Goal: Complete application form: Complete application form

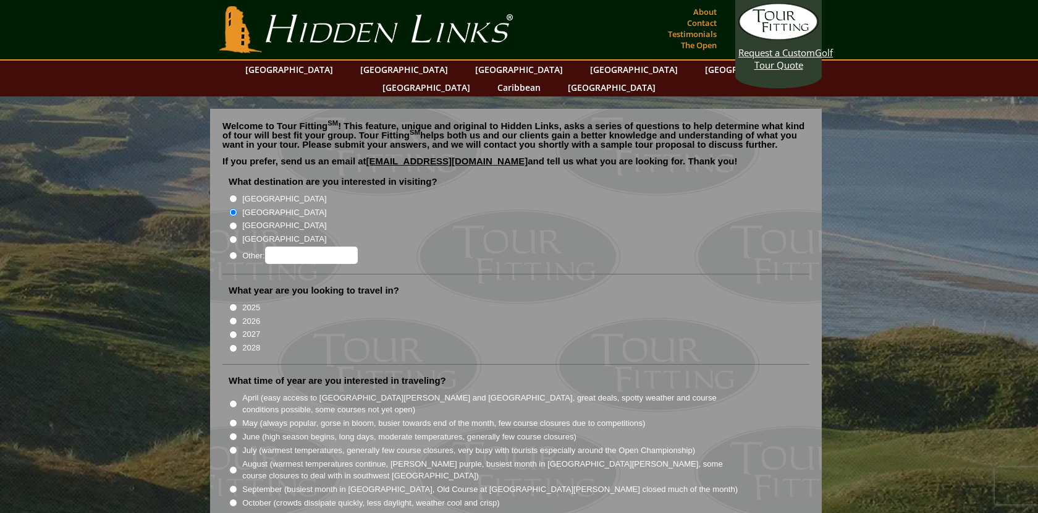
click at [229, 195] on input "[GEOGRAPHIC_DATA]" at bounding box center [233, 199] width 8 height 8
radio input "true"
click at [229, 251] on input "Other:" at bounding box center [233, 255] width 8 height 8
radio input "true"
click at [303, 246] on input "Other:" at bounding box center [311, 254] width 93 height 17
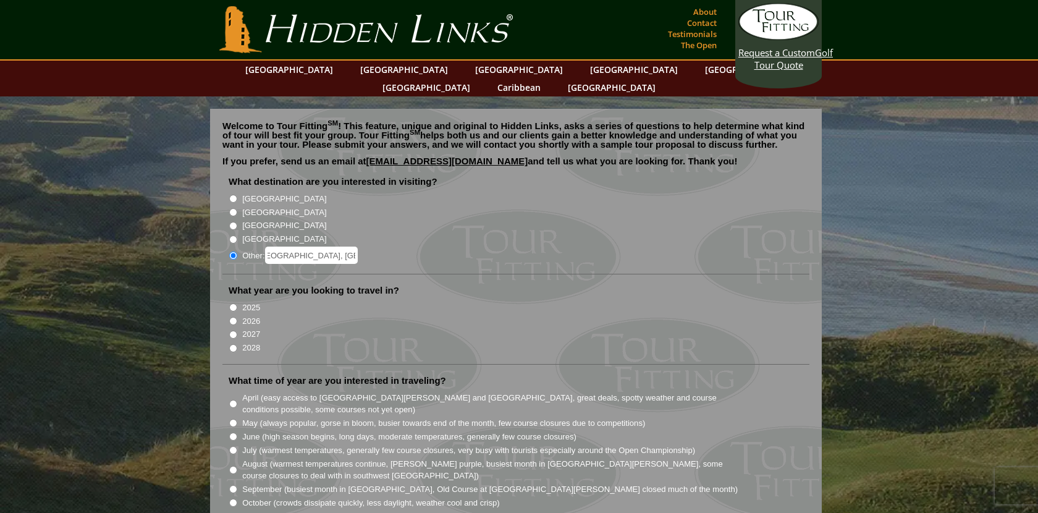
scroll to position [0, 49]
type input "open to [GEOGRAPHIC_DATA], [GEOGRAPHIC_DATA] and [GEOGRAPHIC_DATA]"
click at [230, 317] on input "2026" at bounding box center [233, 321] width 8 height 8
radio input "true"
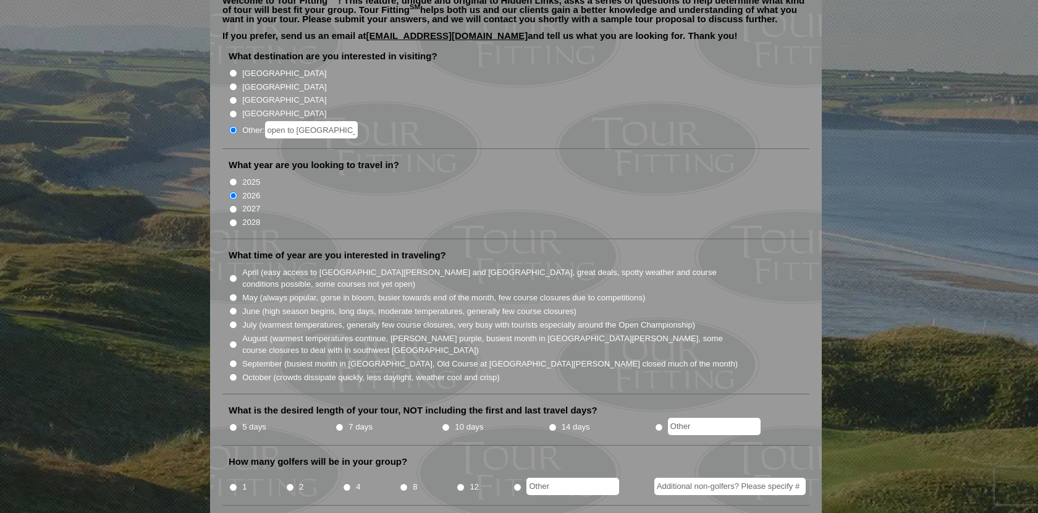
scroll to position [127, 0]
click at [229, 418] on li "5 days" at bounding box center [282, 425] width 106 height 15
click at [229, 422] on input "5 days" at bounding box center [233, 426] width 8 height 8
radio input "true"
click at [345, 482] on input "4" at bounding box center [347, 486] width 8 height 8
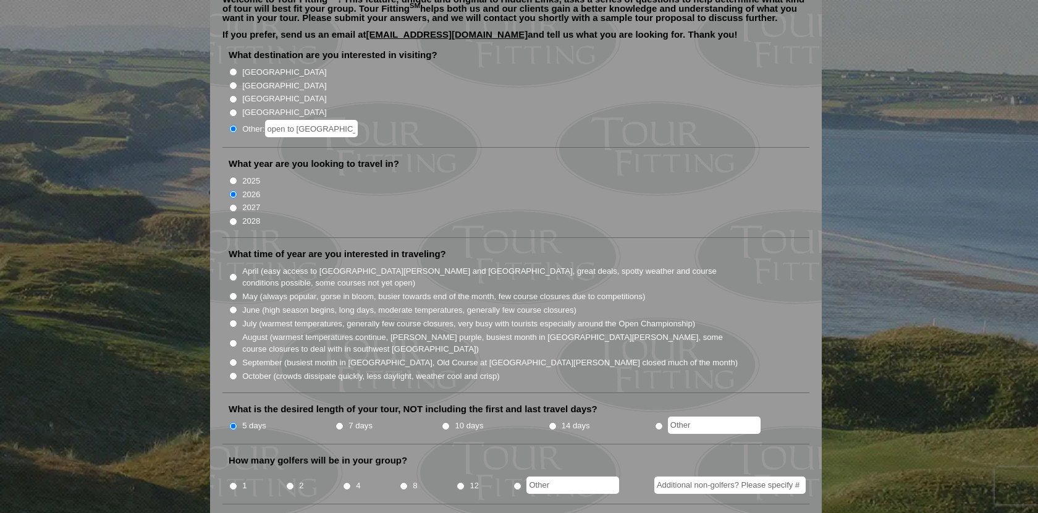
radio input "true"
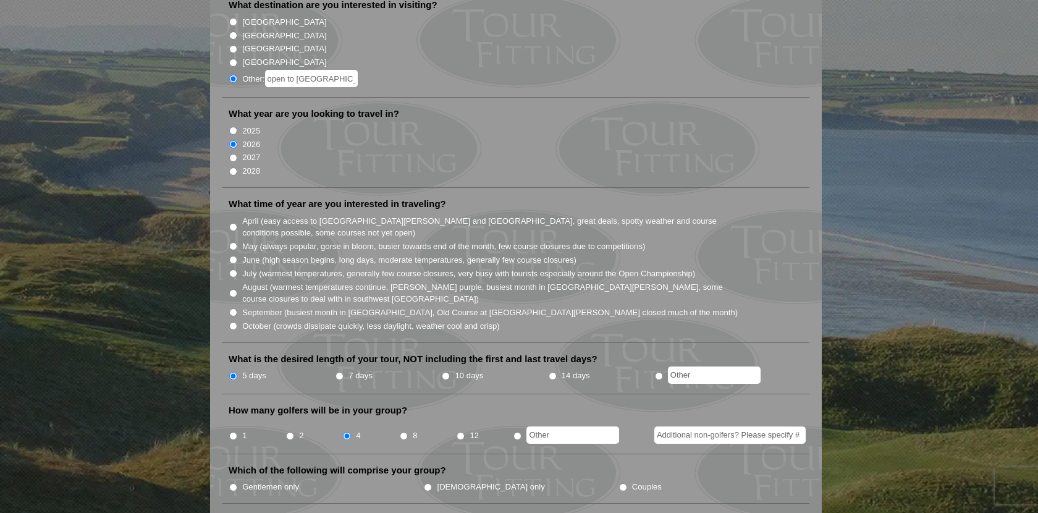
scroll to position [265, 0]
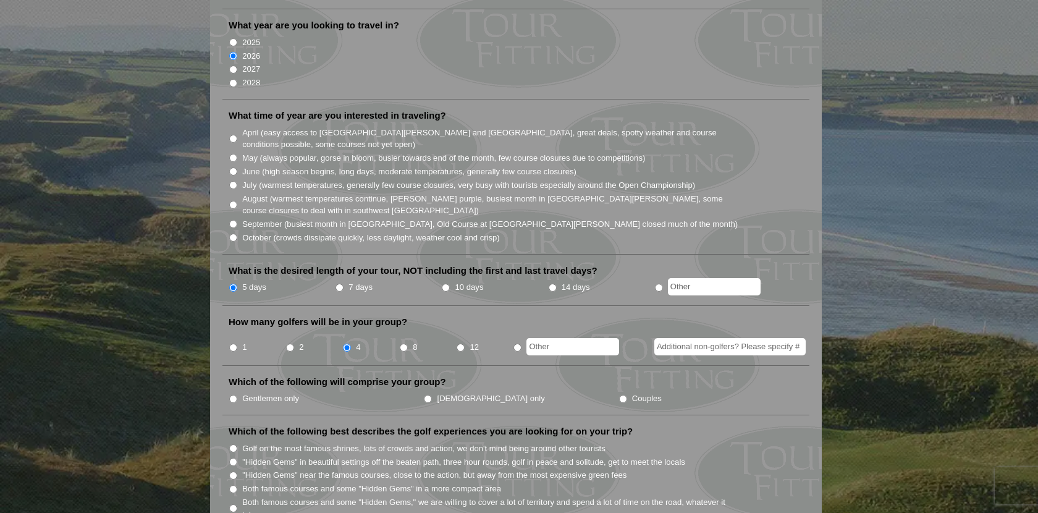
click at [232, 395] on input "Gentlemen only" at bounding box center [233, 399] width 8 height 8
radio input "true"
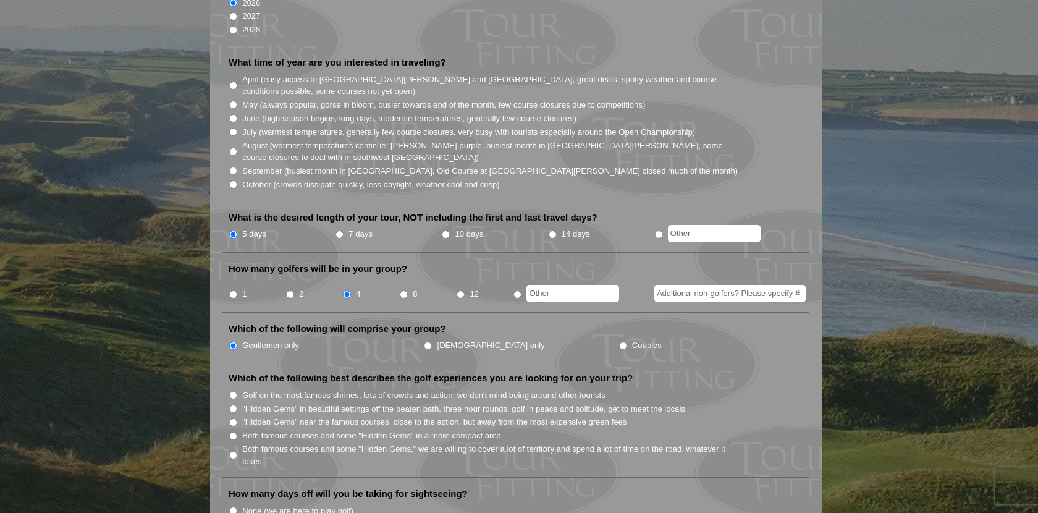
scroll to position [331, 0]
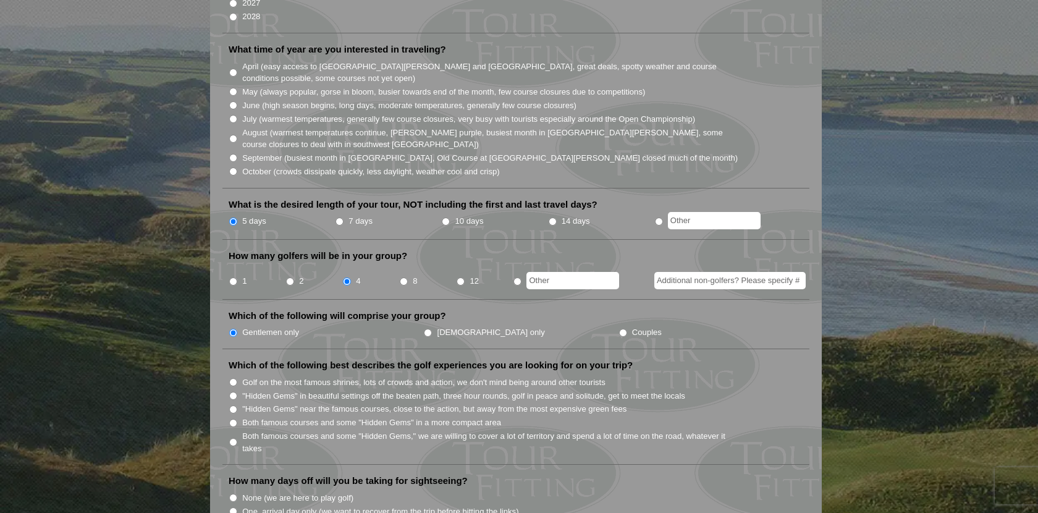
click at [230, 419] on input "Both famous courses and some "Hidden Gems" in a more compact area" at bounding box center [233, 423] width 8 height 8
radio input "true"
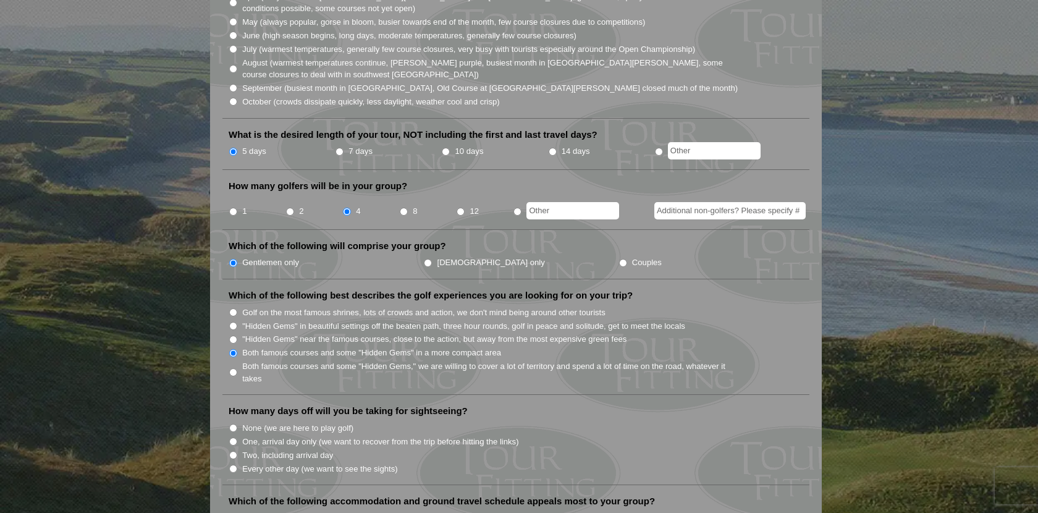
scroll to position [412, 0]
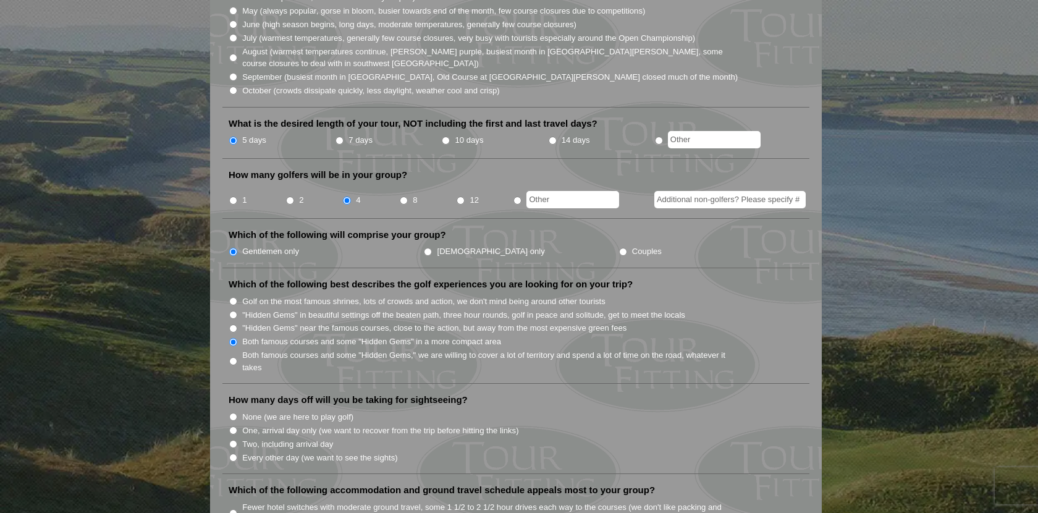
click at [230, 413] on input "None (we are here to play golf)" at bounding box center [233, 417] width 8 height 8
radio input "true"
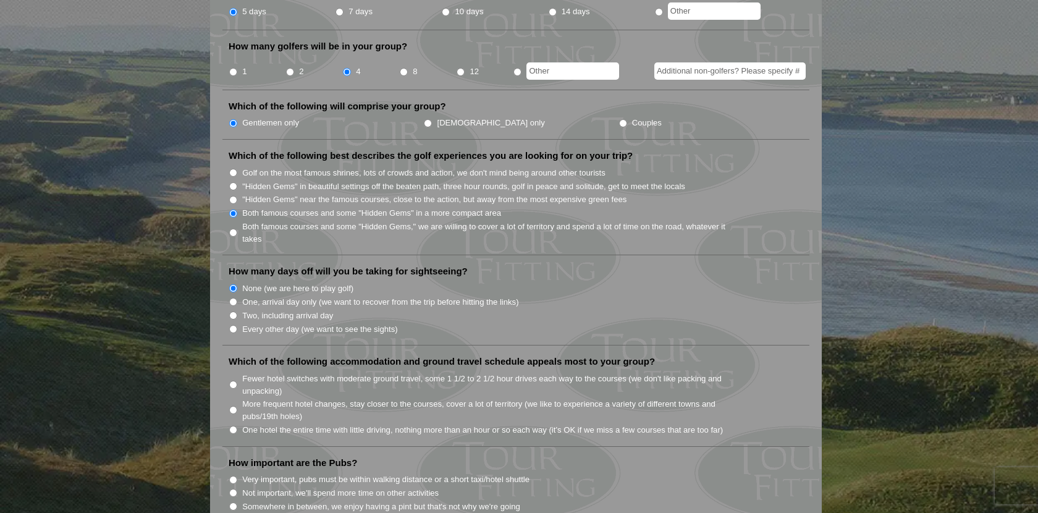
scroll to position [575, 0]
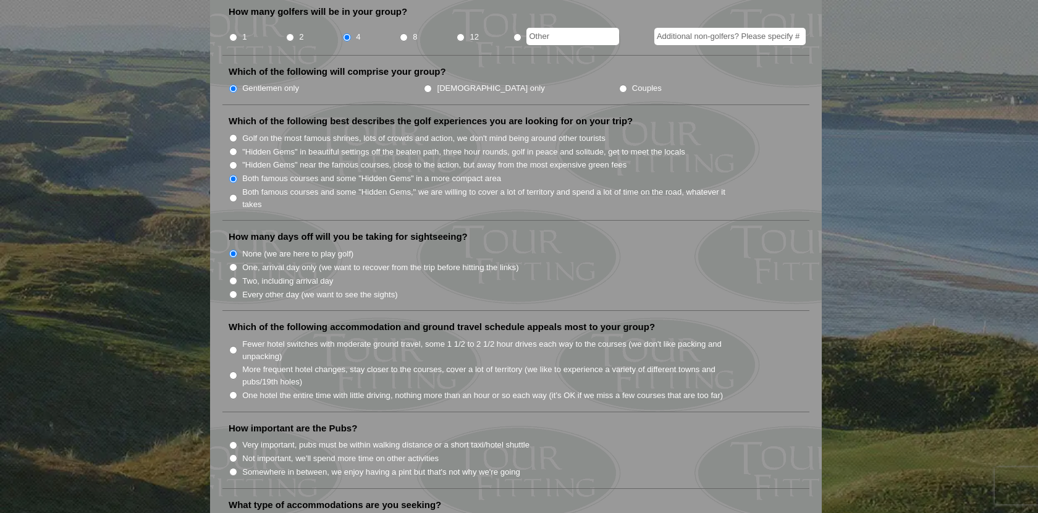
click at [230, 371] on input "More frequent hotel changes, stay closer to the courses, cover a lot of territo…" at bounding box center [233, 375] width 8 height 8
radio input "true"
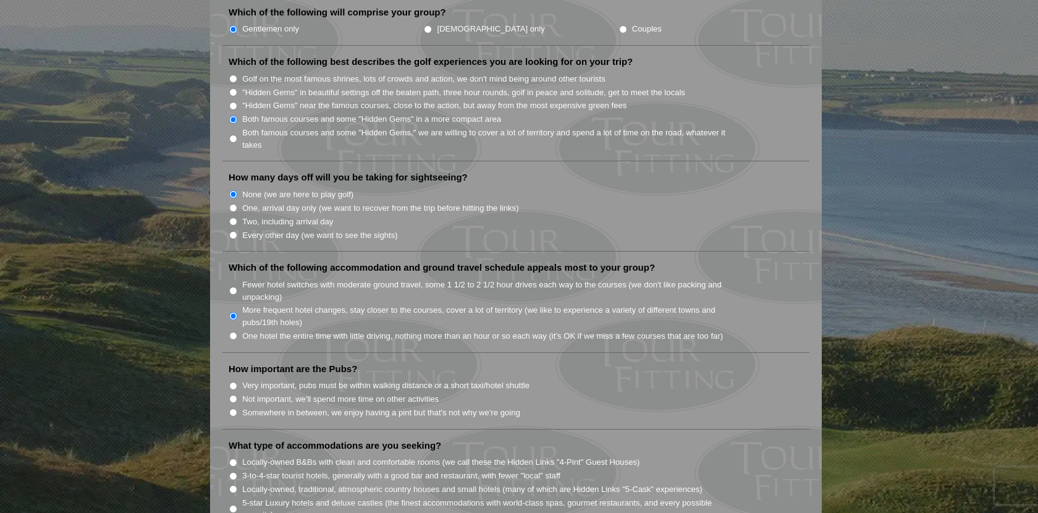
scroll to position [637, 0]
click at [229, 379] on input "Very important, pubs must be within walking distance or a short taxi/hotel shut…" at bounding box center [233, 383] width 8 height 8
radio input "true"
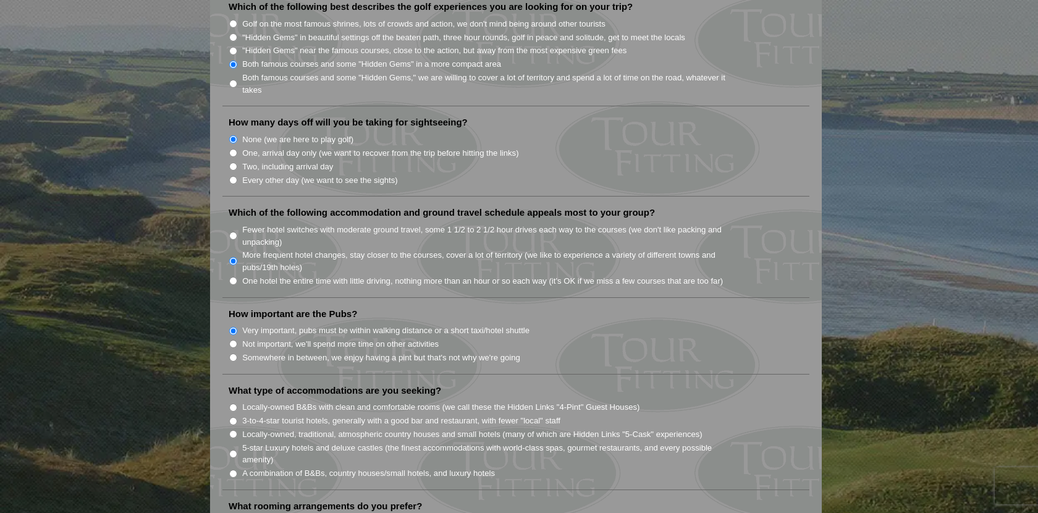
scroll to position [701, 0]
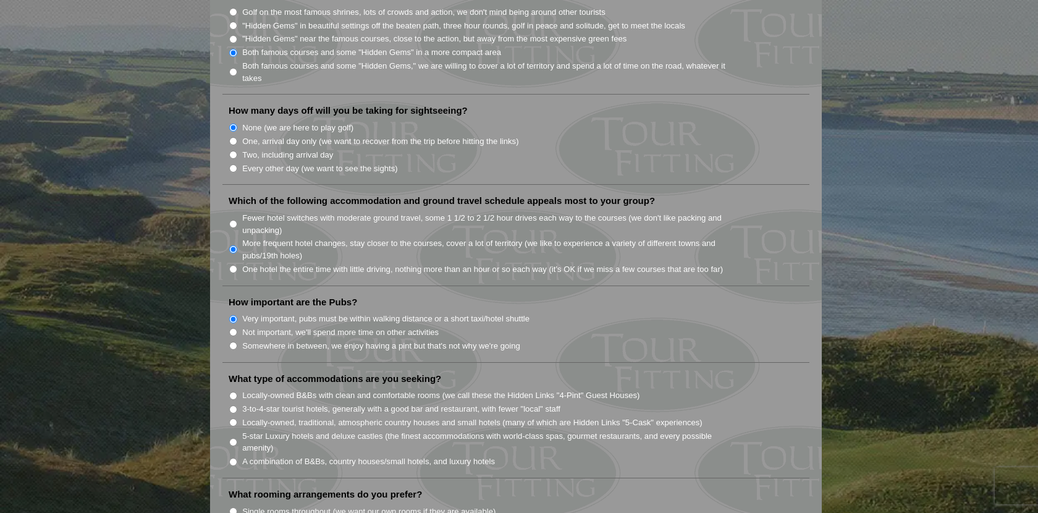
click at [229, 418] on input "Locally-owned, traditional, atmospheric country houses and small hotels (many o…" at bounding box center [233, 422] width 8 height 8
radio input "true"
click at [230, 438] on input "5-star Luxury hotels and deluxe castles (the finest accommodations with world-c…" at bounding box center [233, 442] width 8 height 8
radio input "true"
click at [230, 418] on input "Locally-owned, traditional, atmospheric country houses and small hotels (many o…" at bounding box center [233, 422] width 8 height 8
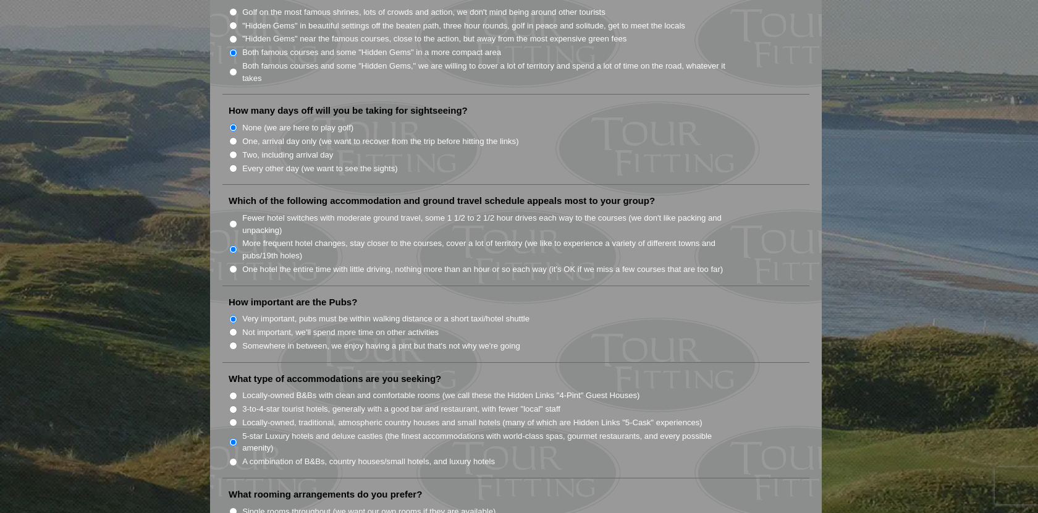
radio input "true"
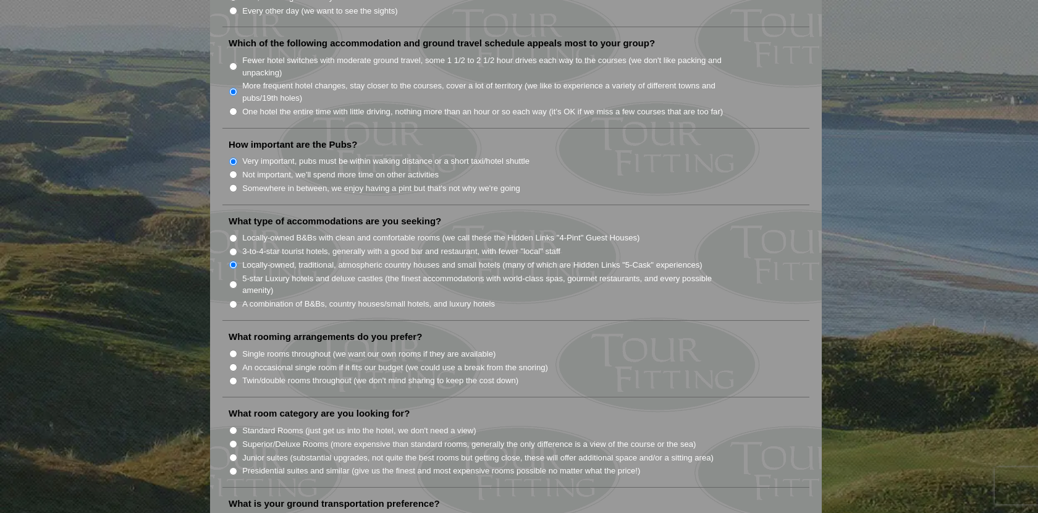
scroll to position [865, 0]
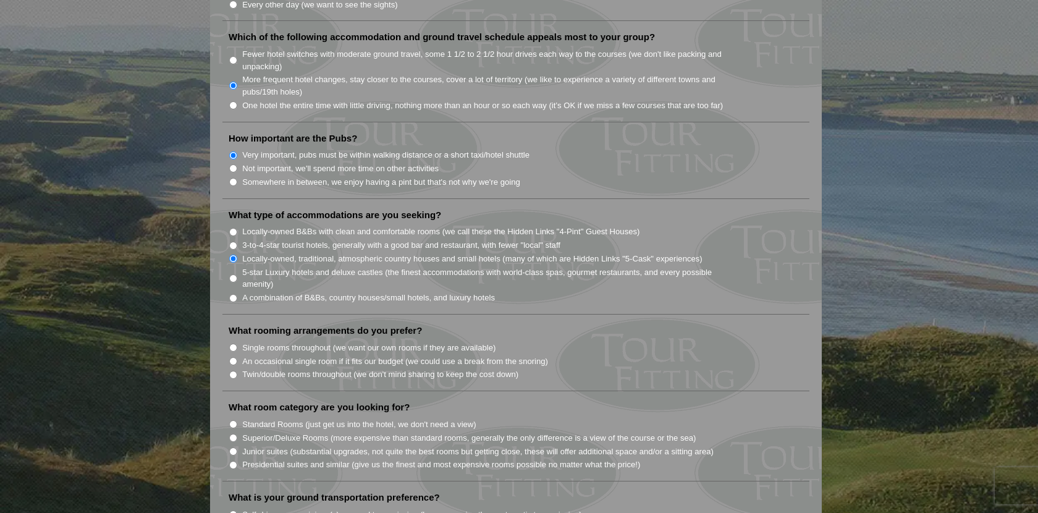
click at [230, 420] on input "Standard Rooms (just get us into the hotel, we don't need a view)" at bounding box center [233, 424] width 8 height 8
radio input "true"
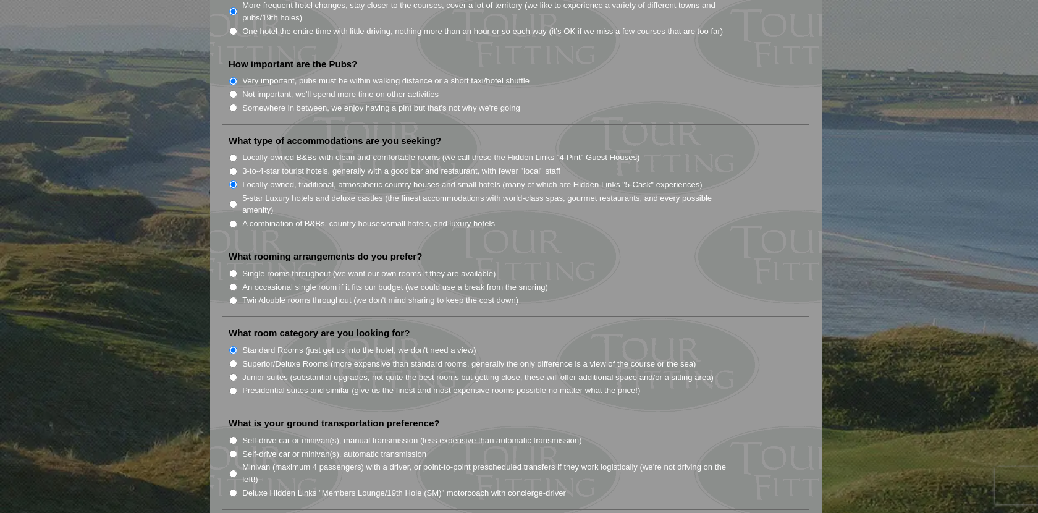
scroll to position [948, 0]
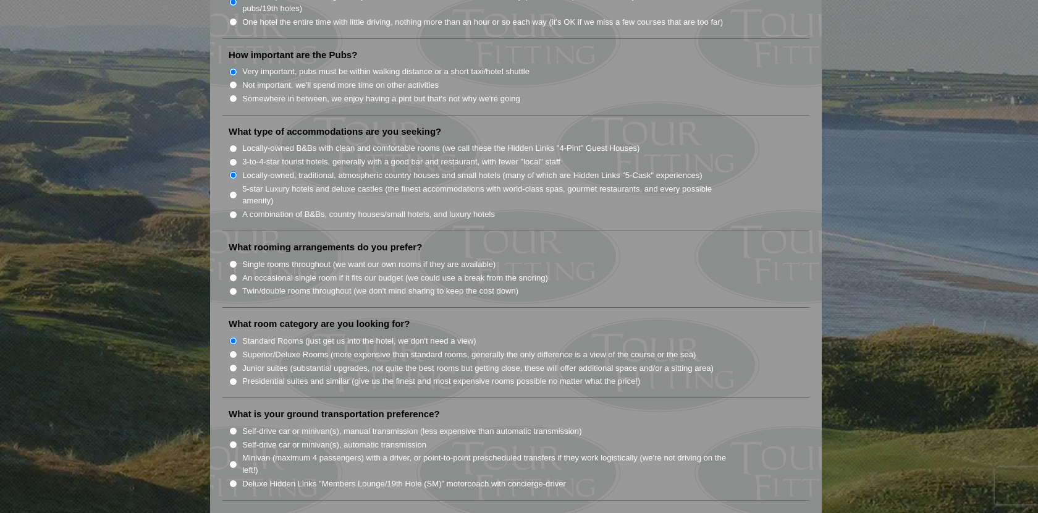
click at [229, 460] on input "Minivan (maximum 4 passengers) with a driver, or point-to-point prescheduled tr…" at bounding box center [233, 464] width 8 height 8
radio input "true"
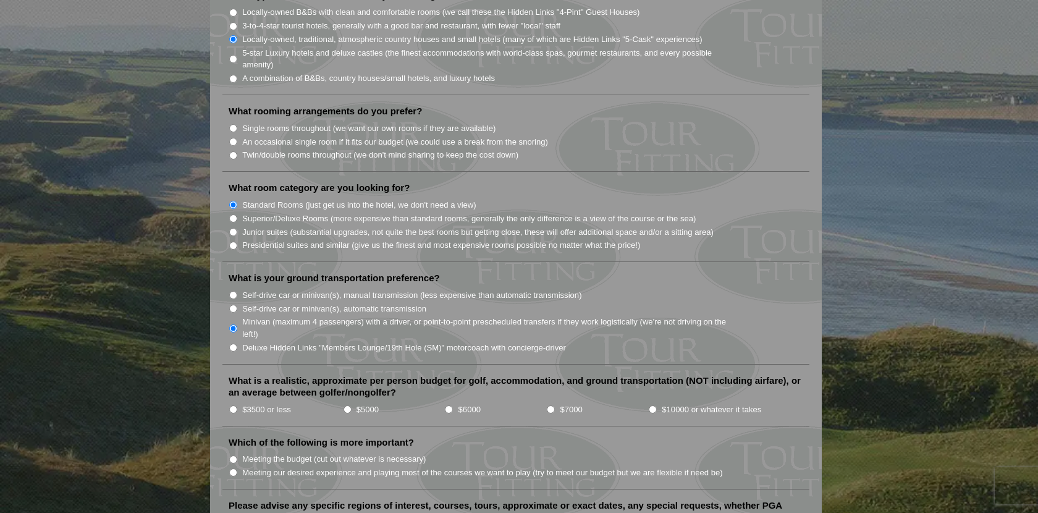
scroll to position [1085, 0]
click at [246, 380] on li "What is a realistic, approximate per person budget for golf, accommodation, and…" at bounding box center [515, 400] width 587 height 52
click at [230, 405] on input "$3500 or less" at bounding box center [233, 409] width 8 height 8
radio input "true"
click at [229, 468] on input "Meeting our desired experience and playing most of the courses we want to play …" at bounding box center [233, 472] width 8 height 8
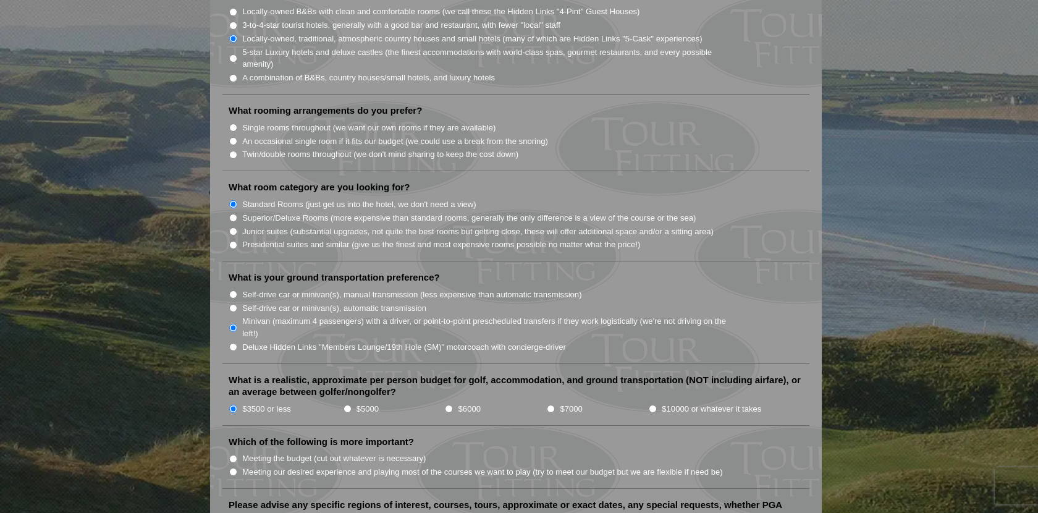
radio input "true"
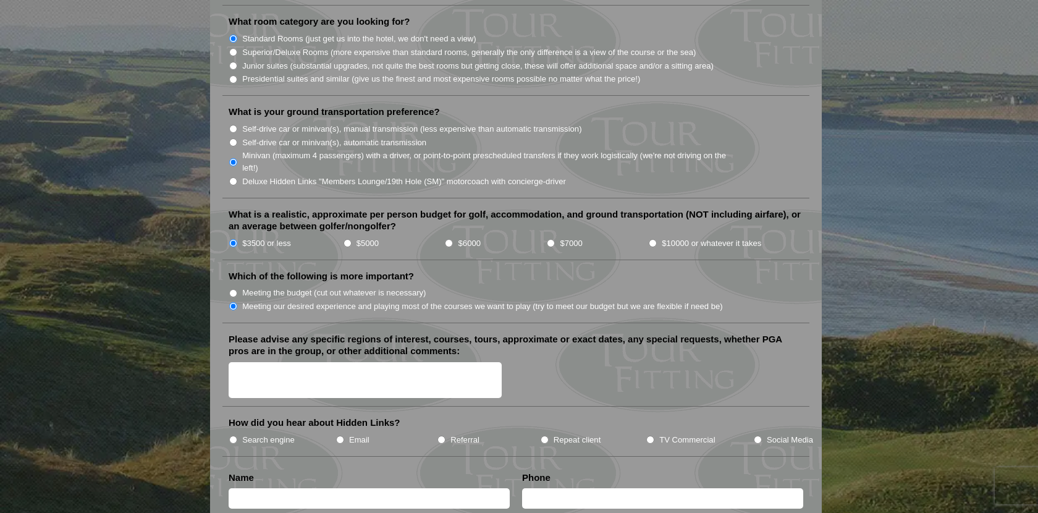
scroll to position [1251, 0]
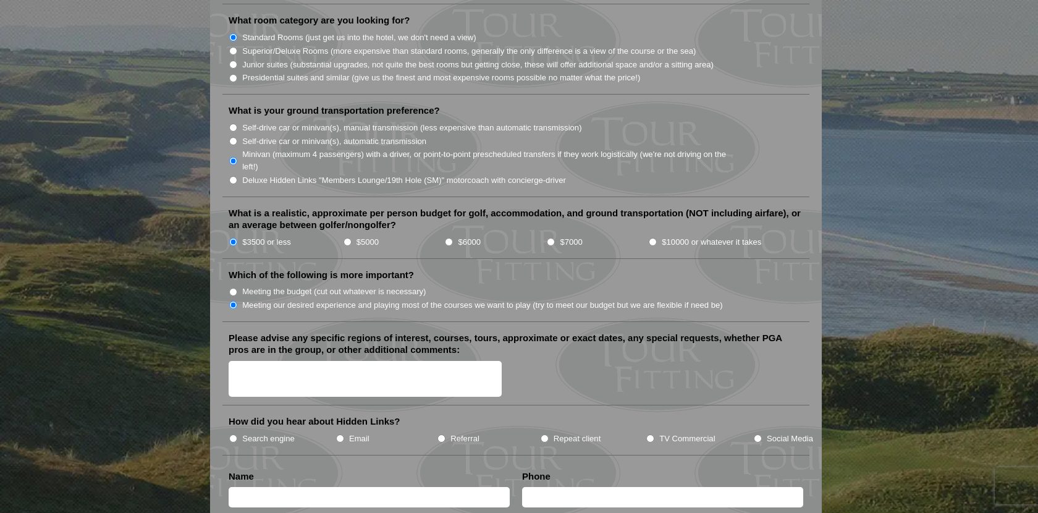
click at [761, 431] on li "Social Media" at bounding box center [783, 438] width 60 height 14
click at [761, 434] on input "Social Media" at bounding box center [758, 438] width 8 height 8
radio input "true"
click at [373, 487] on input "text" at bounding box center [369, 497] width 281 height 20
type input "[PERSON_NAME]"
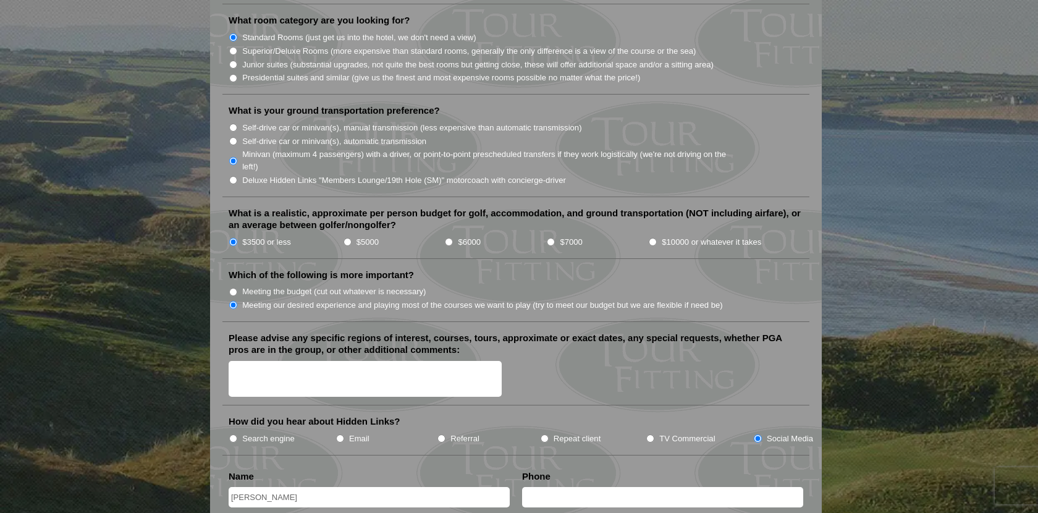
type input "3129271942"
type input "[PERSON_NAME][EMAIL_ADDRESS][PERSON_NAME][DOMAIN_NAME]"
type input "[GEOGRAPHIC_DATA]"
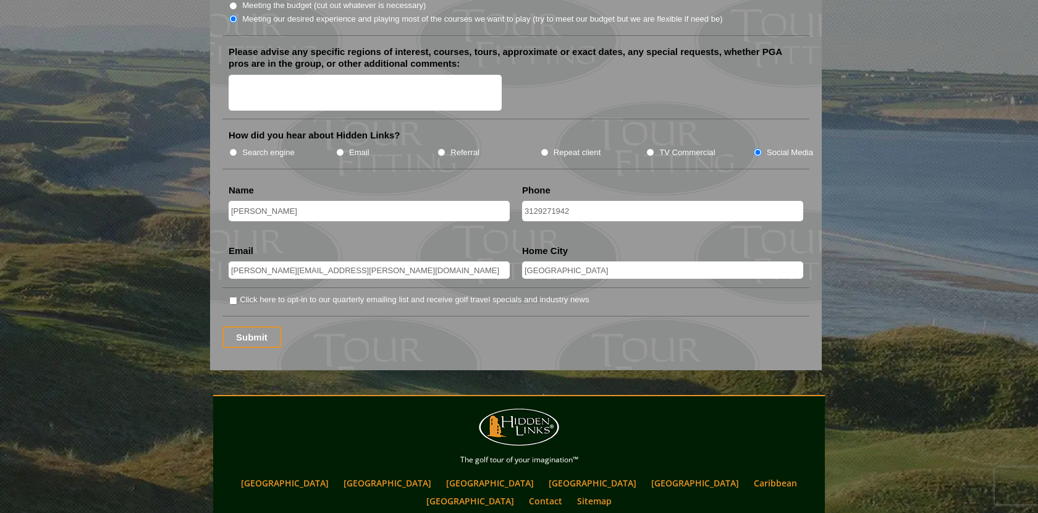
scroll to position [1540, 0]
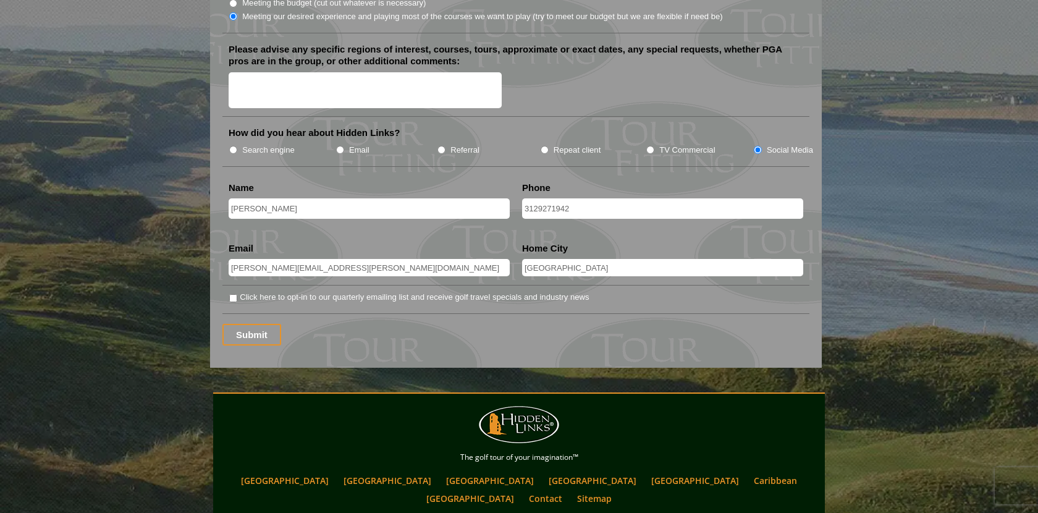
click at [232, 294] on input "Click here to opt-in to our quarterly emailing list and receive golf travel spe…" at bounding box center [233, 298] width 8 height 8
checkbox input "true"
click at [232, 324] on input "Submit" at bounding box center [251, 335] width 59 height 22
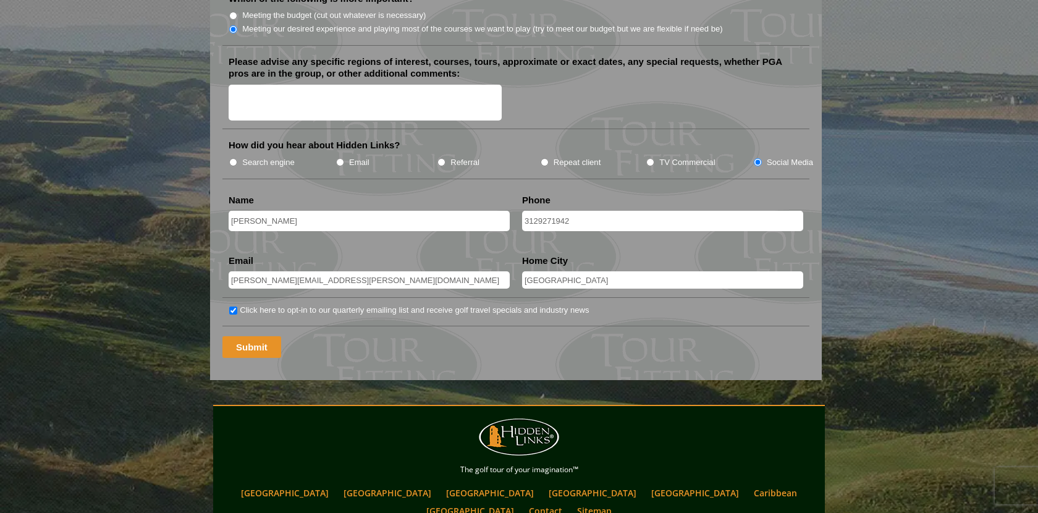
scroll to position [122, 0]
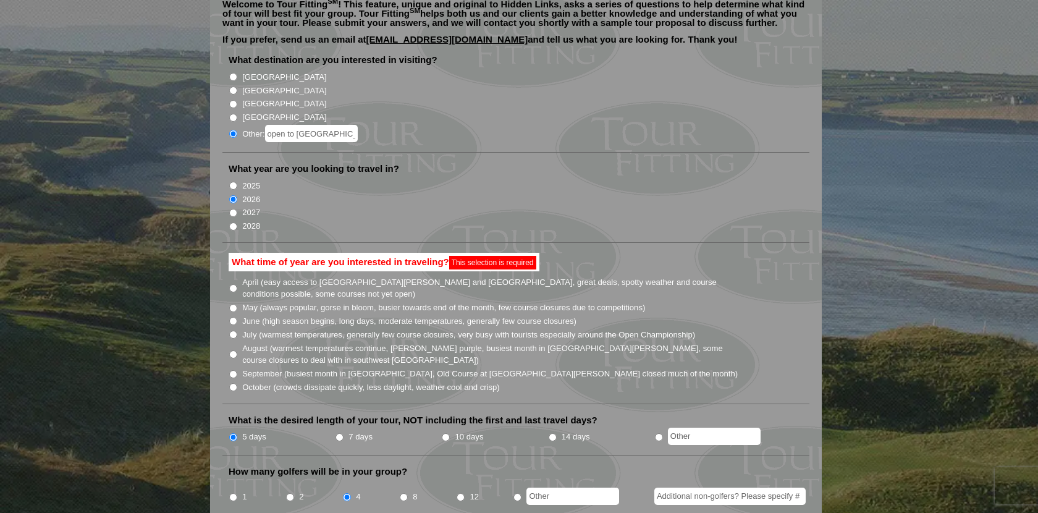
click at [229, 317] on input "June (high season begins, long days, moderate temperatures, generally few cours…" at bounding box center [233, 321] width 8 height 8
radio input "true"
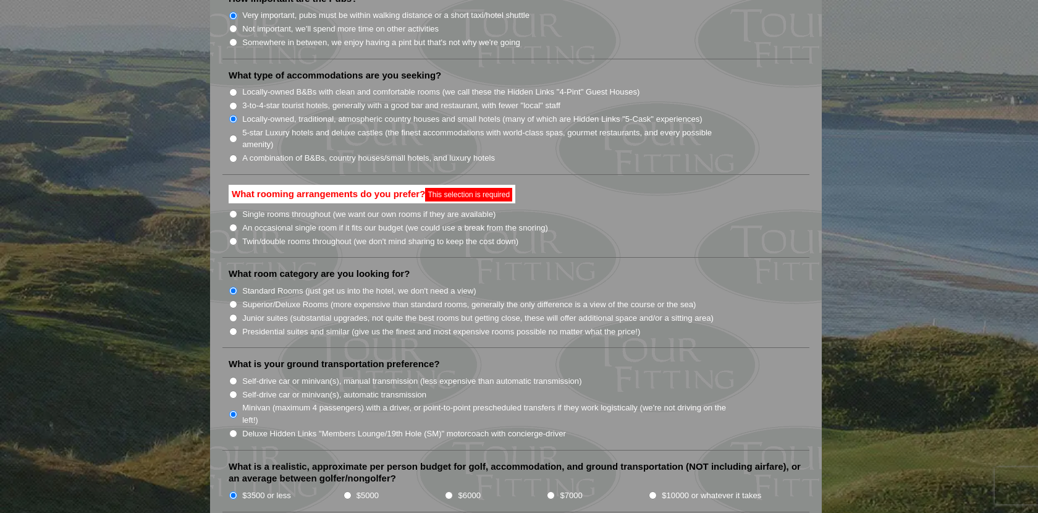
scroll to position [1017, 0]
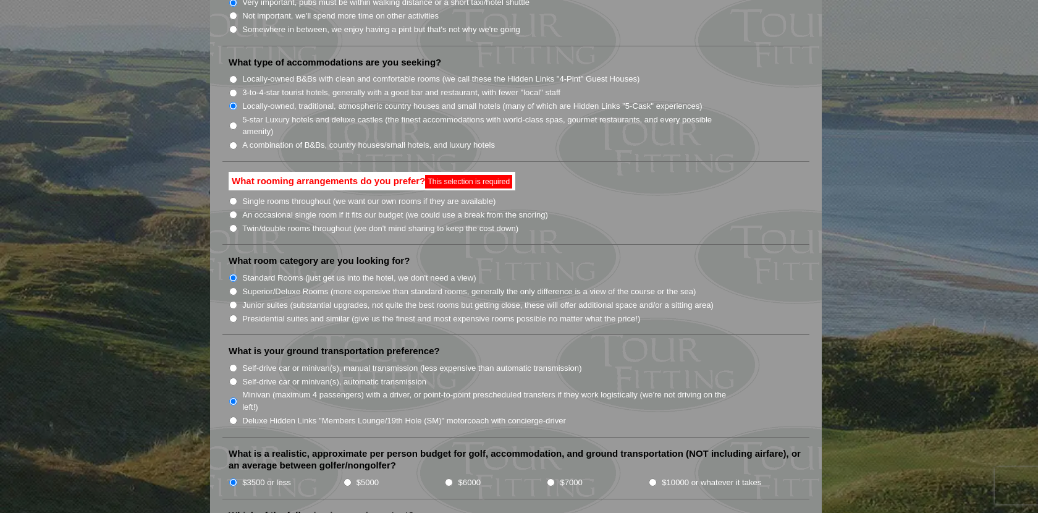
click at [230, 224] on input "Twin/double rooms throughout (we don't mind sharing to keep the cost down)" at bounding box center [233, 228] width 8 height 8
radio input "true"
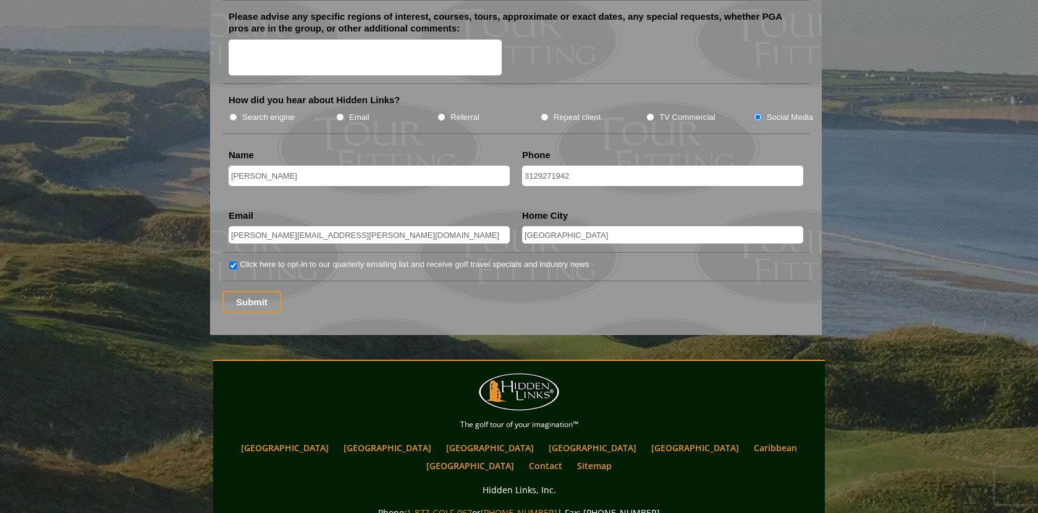
scroll to position [1601, 0]
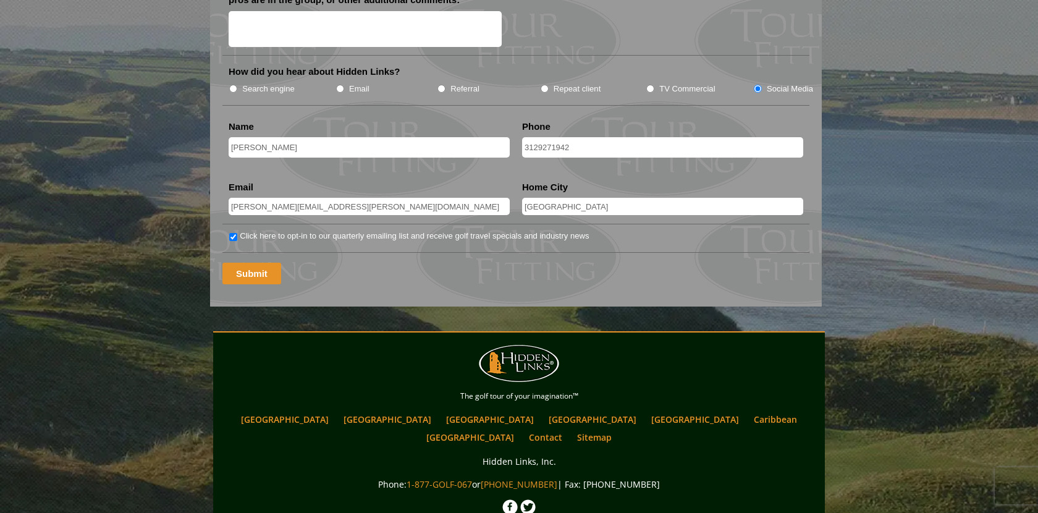
click at [258, 263] on input "Submit" at bounding box center [251, 274] width 59 height 22
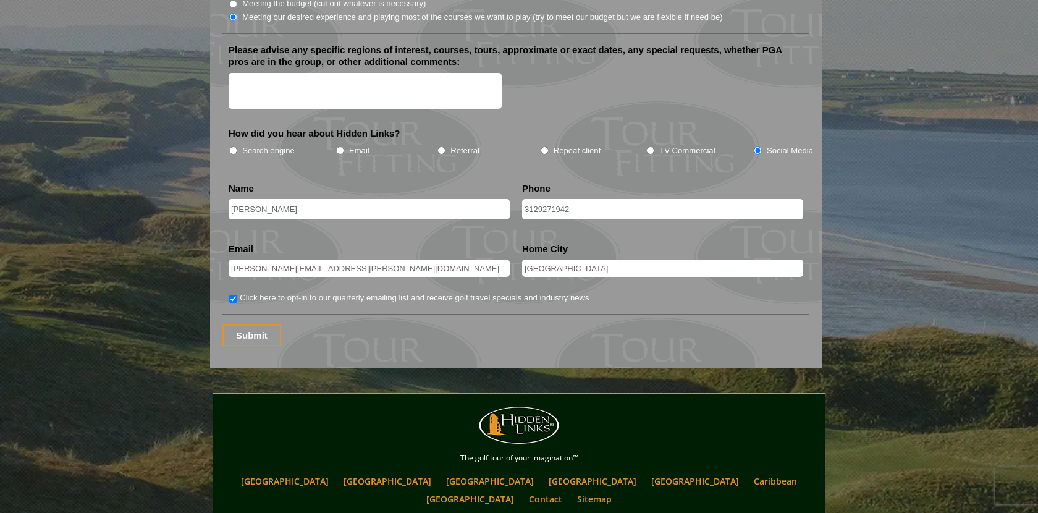
scroll to position [1645, 0]
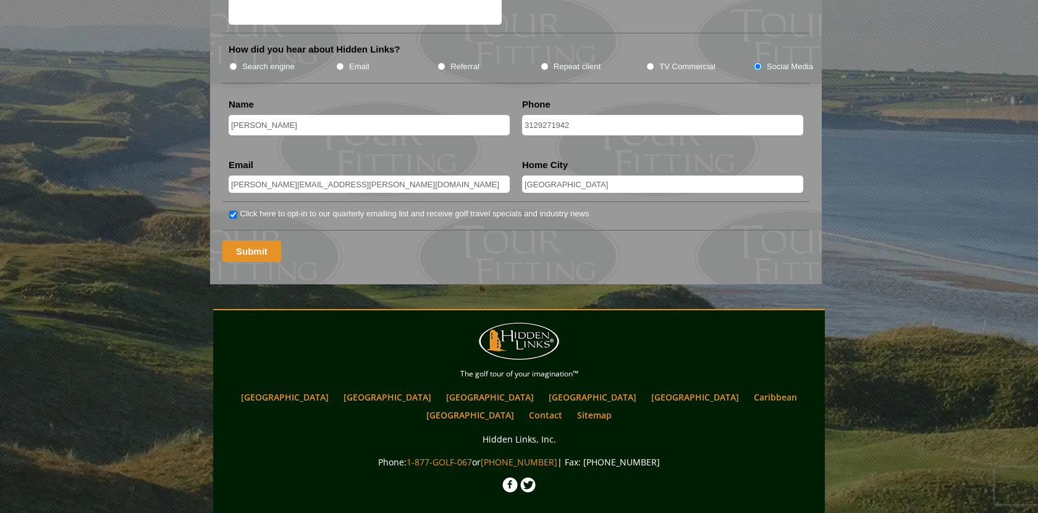
click at [254, 240] on input "Submit" at bounding box center [251, 251] width 59 height 22
